Goal: Task Accomplishment & Management: Manage account settings

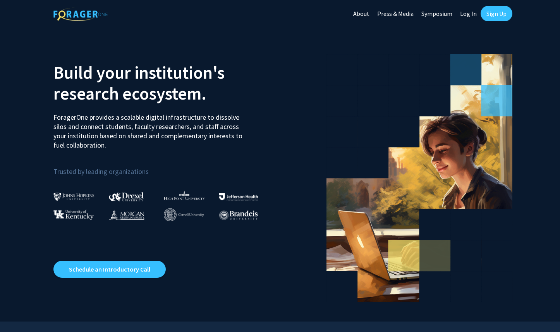
click at [470, 15] on link "Log In" at bounding box center [468, 13] width 24 height 27
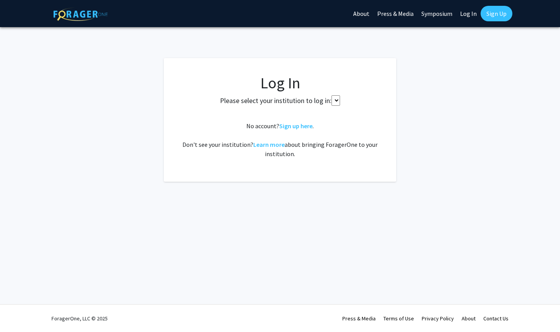
select select
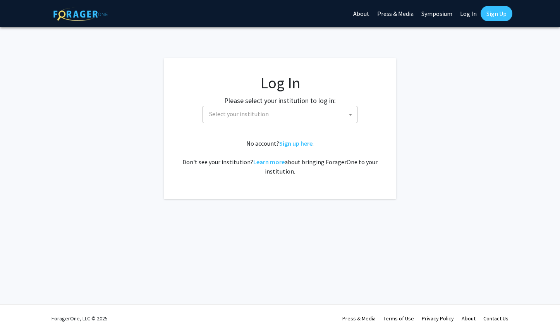
click at [494, 11] on div at bounding box center [497, 35] width 108 height 62
click at [492, 18] on div at bounding box center [497, 35] width 108 height 62
